Goal: Transaction & Acquisition: Download file/media

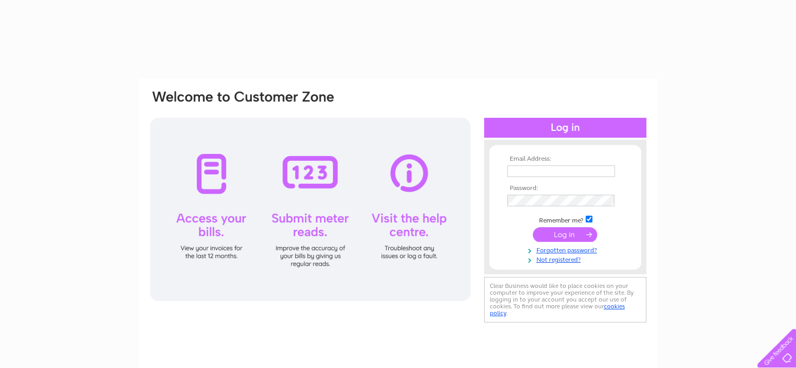
type input "[PERSON_NAME][EMAIL_ADDRESS][DOMAIN_NAME]"
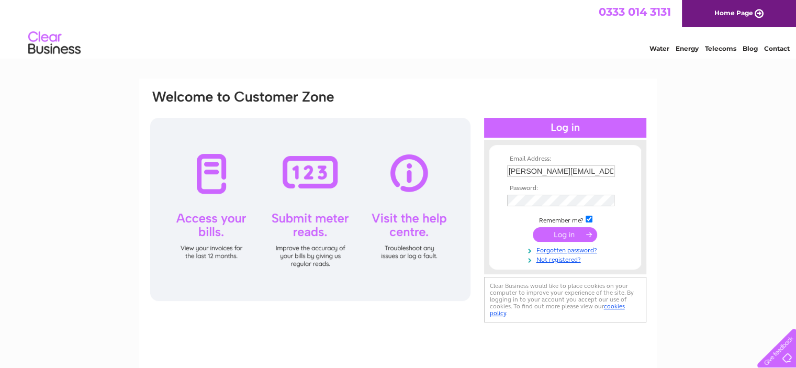
drag, startPoint x: 0, startPoint y: 0, endPoint x: 567, endPoint y: 239, distance: 615.7
click at [567, 239] on input "submit" at bounding box center [565, 234] width 64 height 15
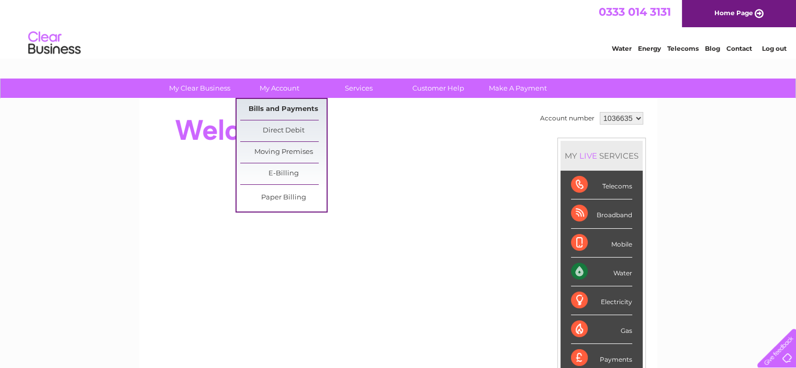
click at [283, 106] on link "Bills and Payments" at bounding box center [283, 109] width 86 height 21
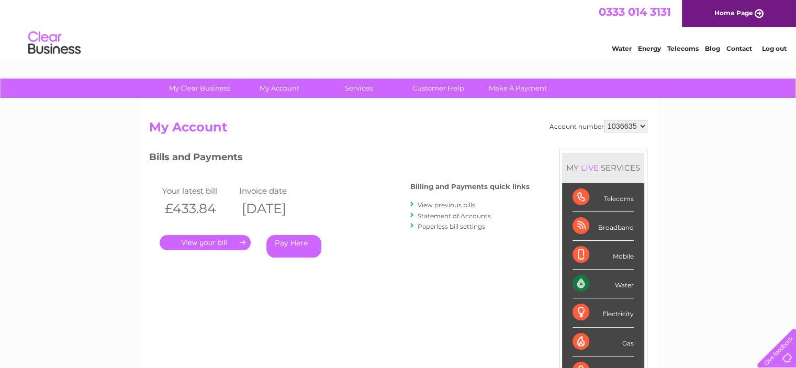
click at [220, 244] on link "." at bounding box center [205, 242] width 91 height 15
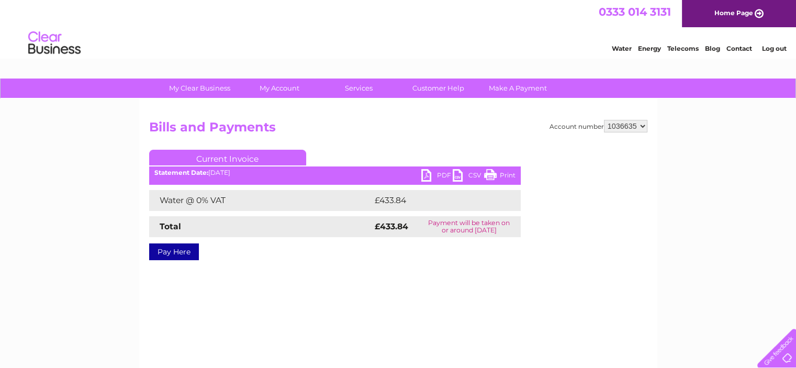
click at [425, 176] on link "PDF" at bounding box center [436, 176] width 31 height 15
